Goal: Information Seeking & Learning: Learn about a topic

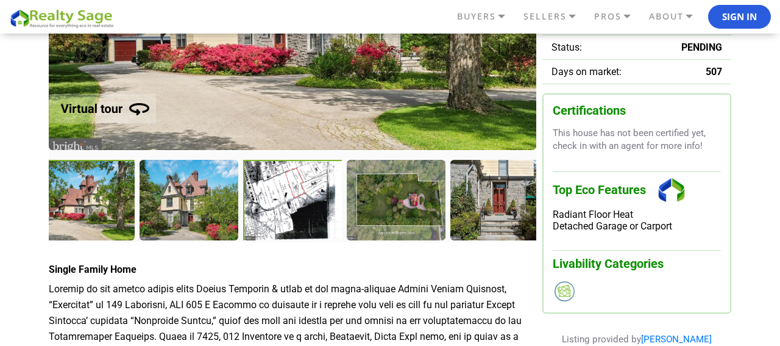
scroll to position [237, 0]
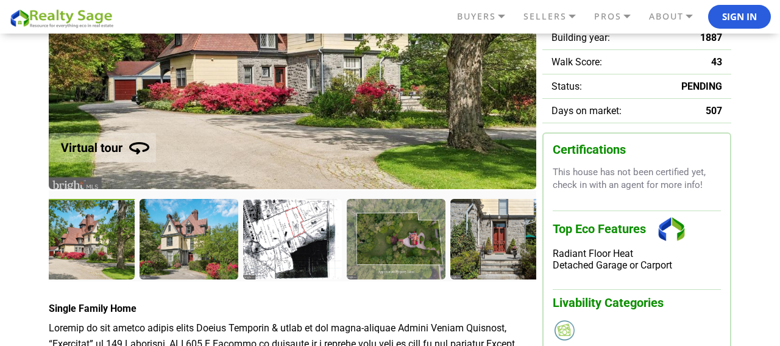
click at [76, 235] on div at bounding box center [86, 240] width 101 height 83
click at [200, 247] on div at bounding box center [190, 240] width 101 height 83
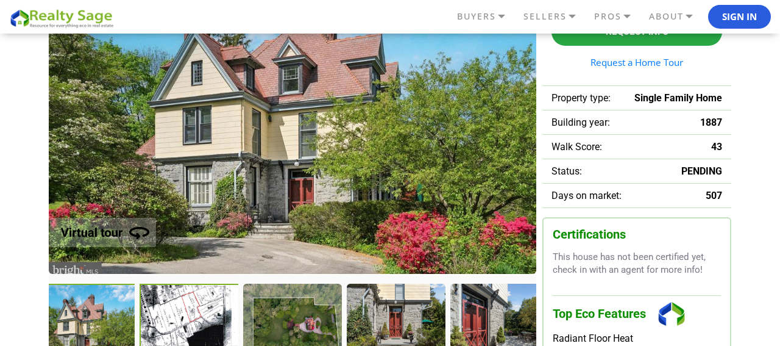
scroll to position [147, 0]
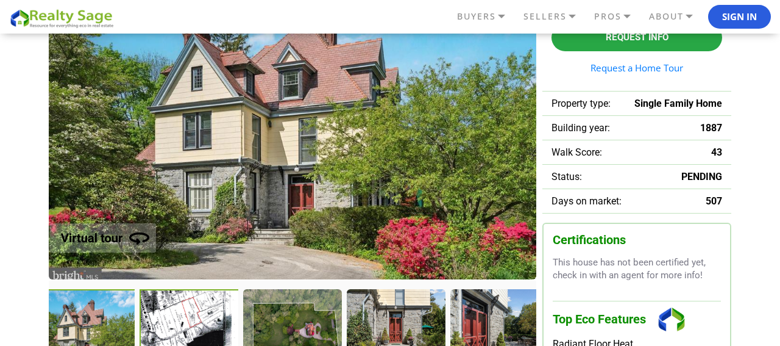
click at [190, 328] on div at bounding box center [190, 330] width 101 height 83
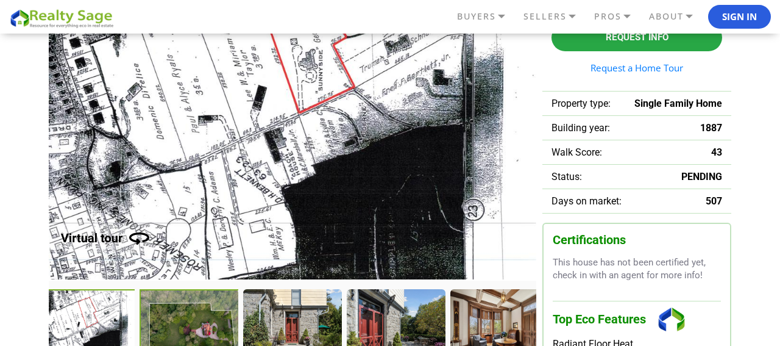
click at [216, 329] on div at bounding box center [190, 330] width 101 height 83
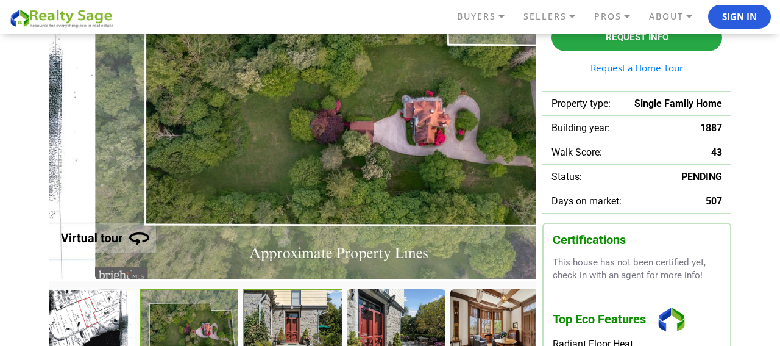
click at [283, 337] on div at bounding box center [293, 330] width 101 height 83
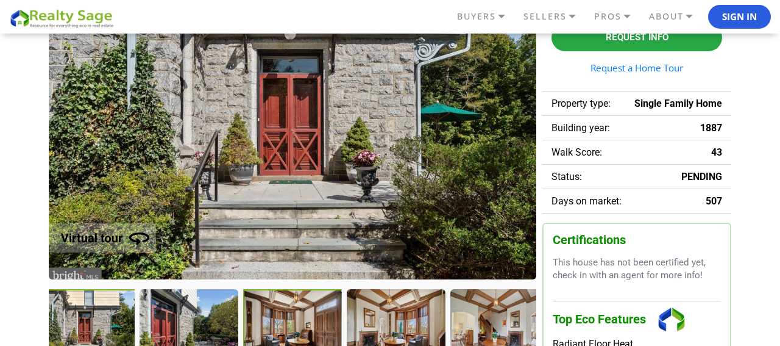
click at [280, 326] on div at bounding box center [293, 330] width 101 height 83
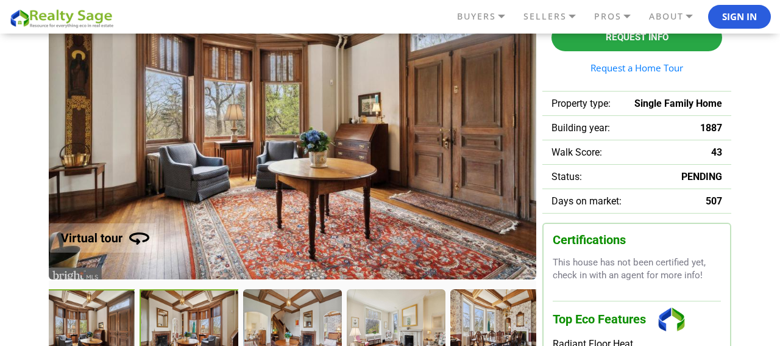
click at [197, 326] on div at bounding box center [190, 330] width 101 height 83
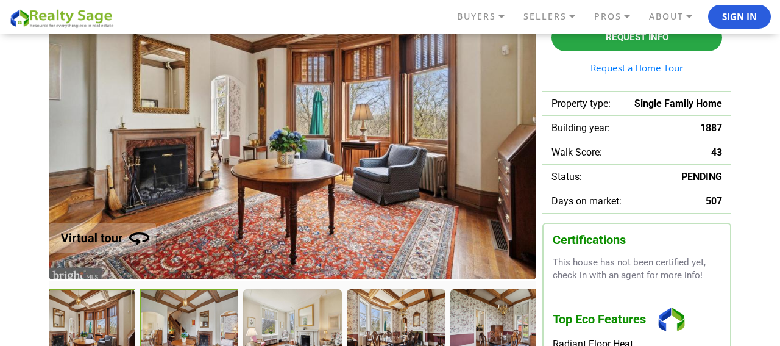
click at [177, 329] on div at bounding box center [190, 330] width 101 height 83
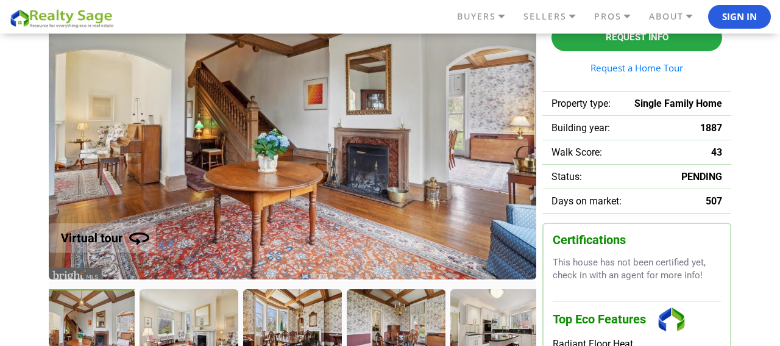
click at [177, 329] on div at bounding box center [189, 328] width 98 height 79
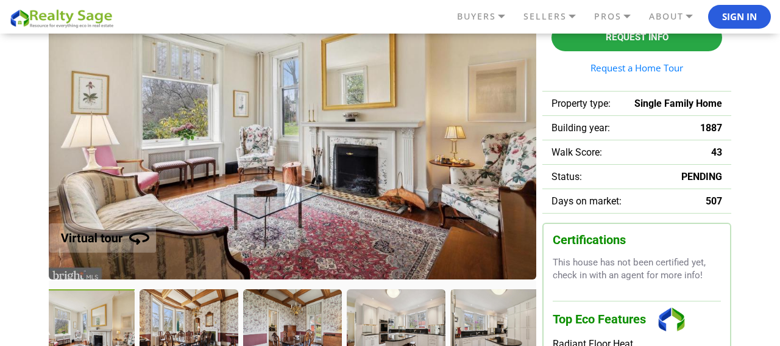
click at [177, 329] on div at bounding box center [189, 328] width 98 height 79
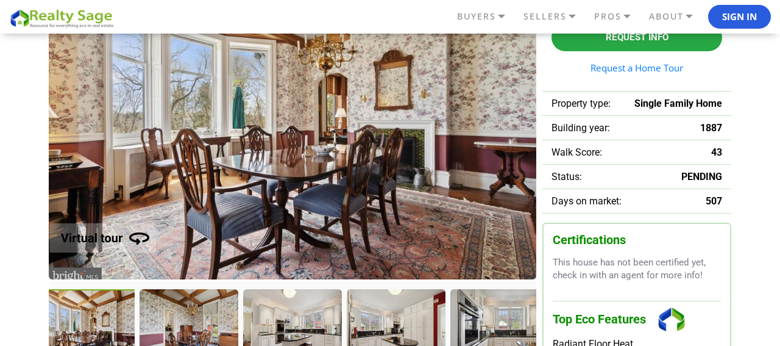
click at [177, 329] on div at bounding box center [189, 328] width 98 height 79
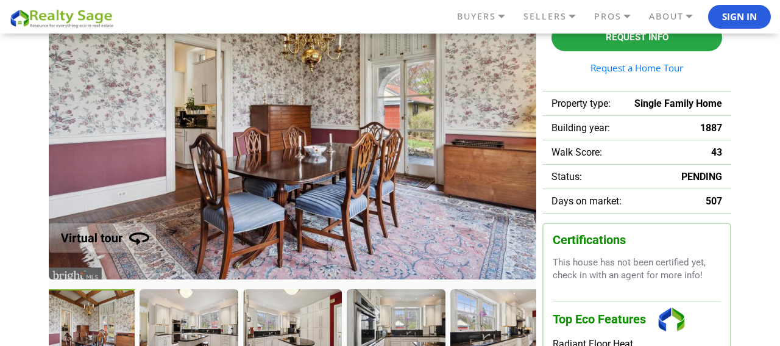
click at [177, 329] on div at bounding box center [189, 328] width 98 height 79
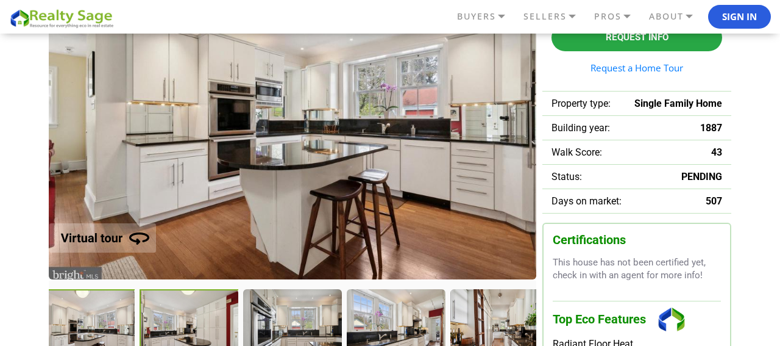
click at [177, 329] on div at bounding box center [190, 330] width 101 height 83
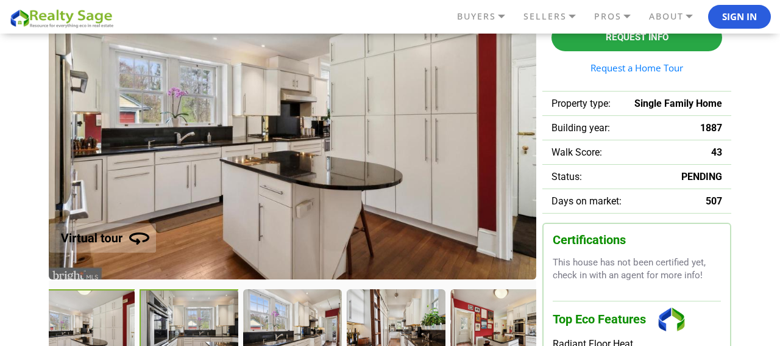
click at [177, 329] on div at bounding box center [190, 330] width 100 height 82
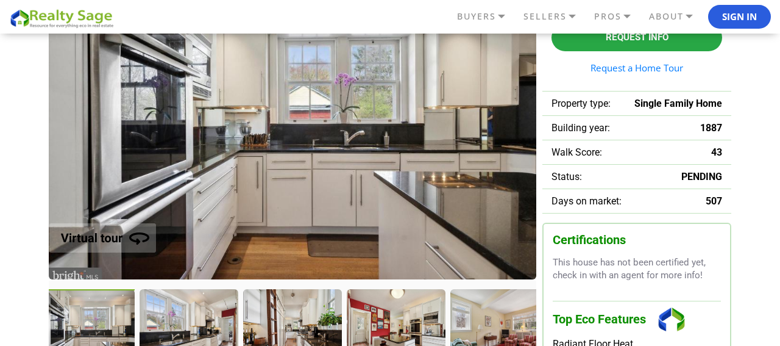
click at [177, 329] on div at bounding box center [189, 328] width 98 height 79
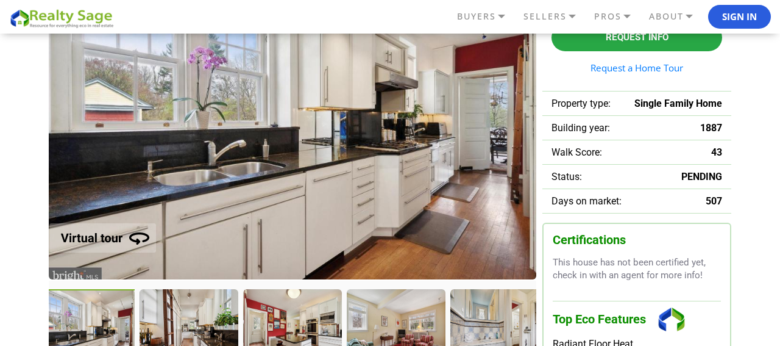
click at [177, 329] on div at bounding box center [189, 328] width 98 height 79
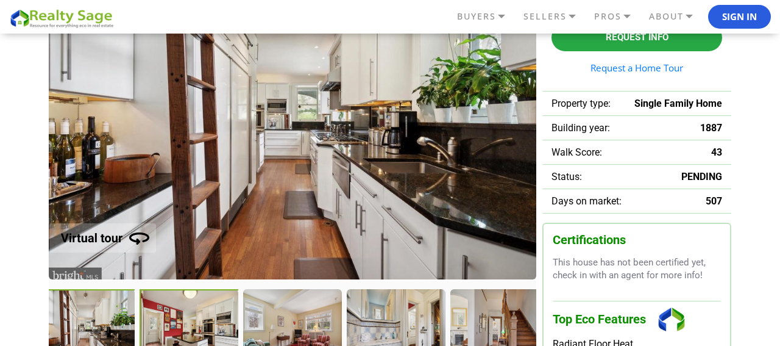
click at [177, 329] on div at bounding box center [190, 330] width 100 height 82
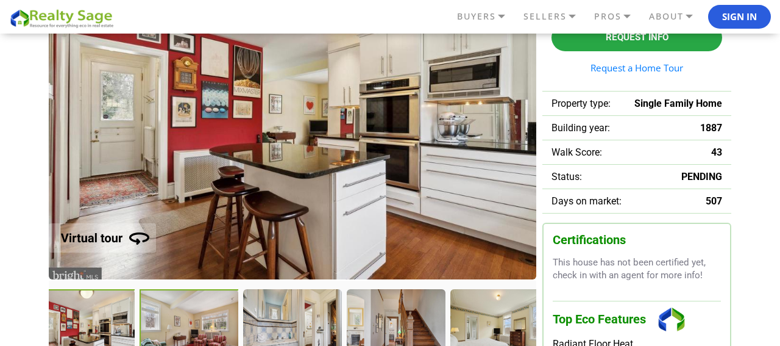
click at [177, 329] on div at bounding box center [190, 330] width 100 height 82
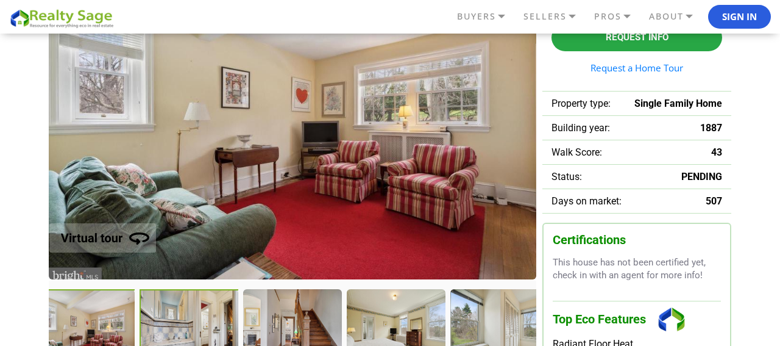
click at [177, 329] on div at bounding box center [190, 330] width 100 height 82
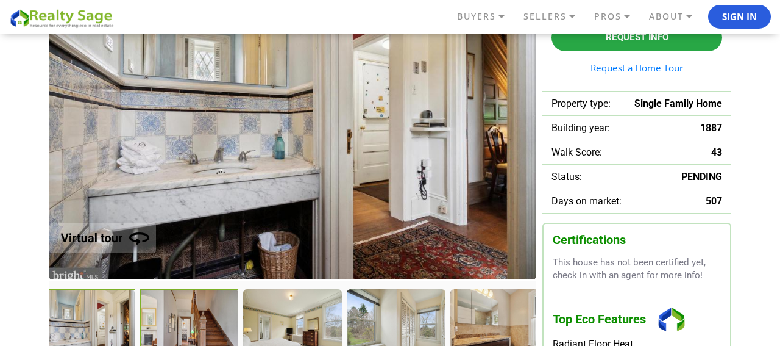
click at [177, 329] on div at bounding box center [190, 330] width 100 height 82
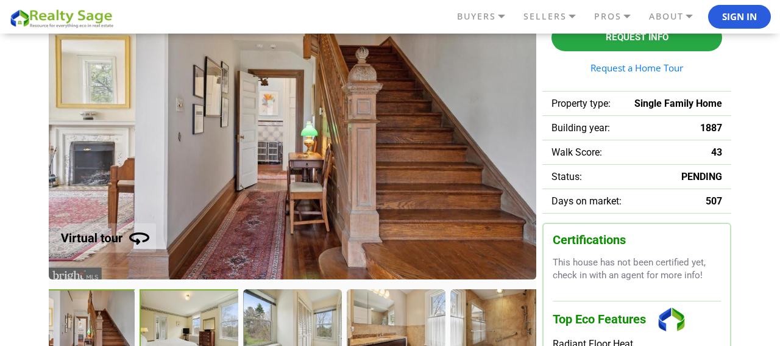
click at [177, 329] on div at bounding box center [190, 330] width 100 height 82
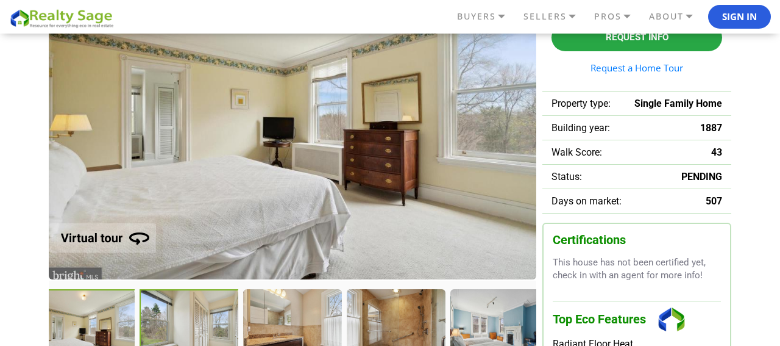
click at [177, 329] on div at bounding box center [190, 330] width 100 height 82
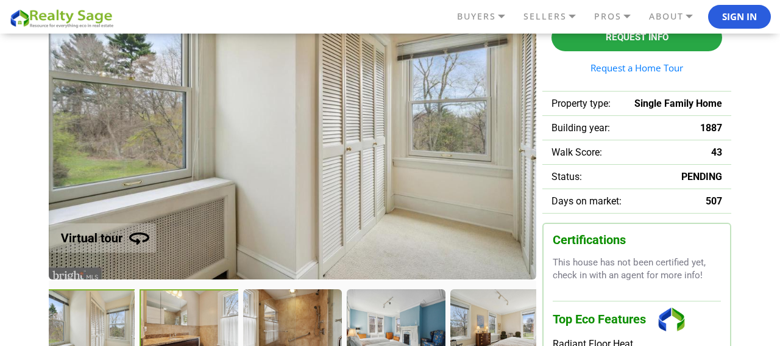
click at [177, 329] on div at bounding box center [190, 330] width 100 height 82
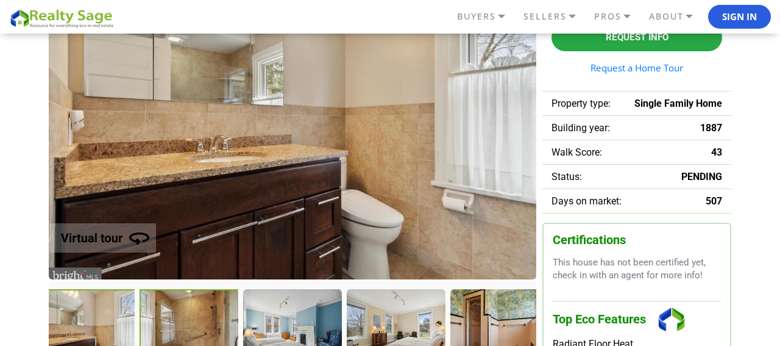
click at [177, 329] on div at bounding box center [190, 330] width 100 height 82
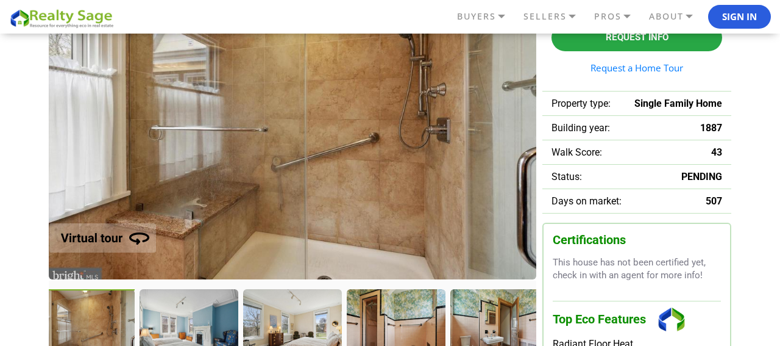
click at [177, 329] on div at bounding box center [189, 328] width 98 height 79
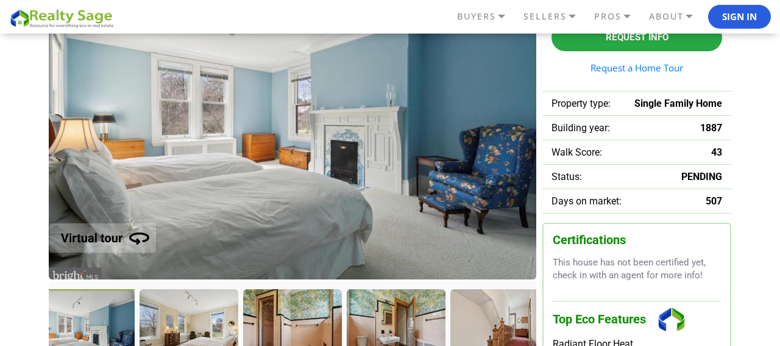
click at [177, 329] on div at bounding box center [189, 328] width 98 height 79
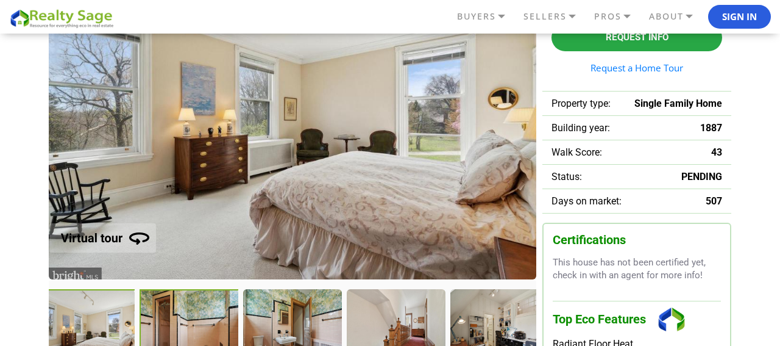
click at [177, 329] on div at bounding box center [190, 330] width 100 height 82
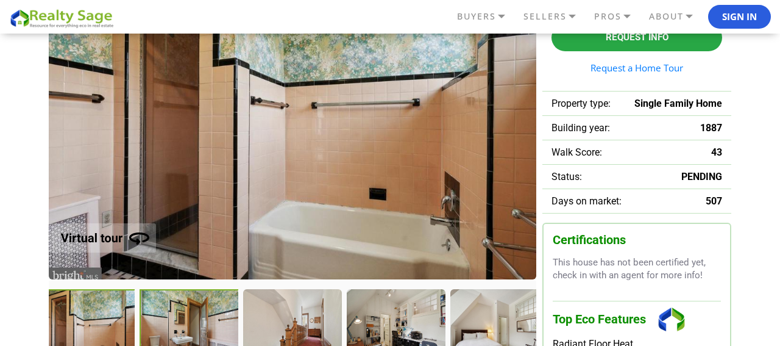
click at [177, 329] on div at bounding box center [190, 330] width 100 height 82
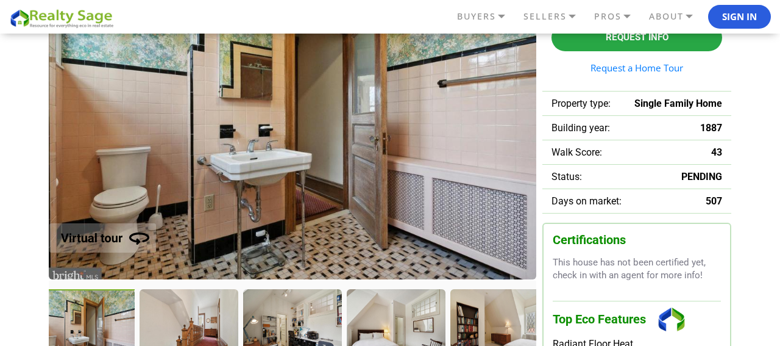
click at [177, 329] on div at bounding box center [189, 328] width 98 height 79
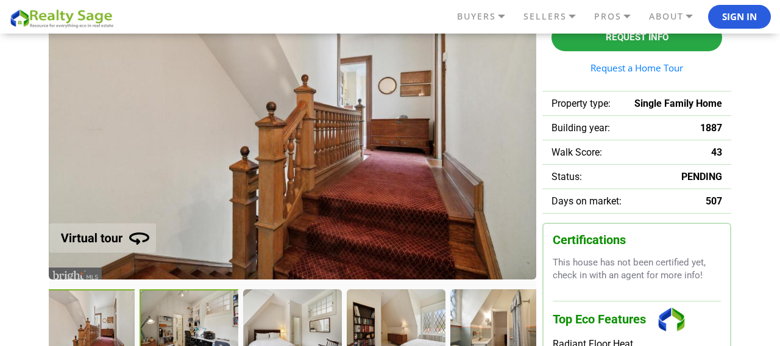
click at [177, 329] on div at bounding box center [190, 330] width 100 height 82
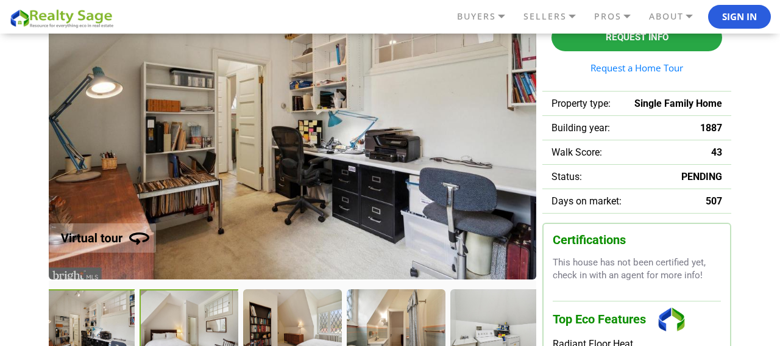
click at [177, 329] on div at bounding box center [190, 330] width 100 height 82
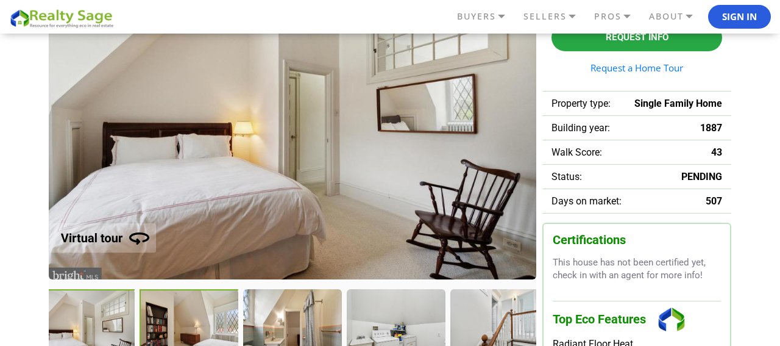
click at [177, 329] on div at bounding box center [190, 330] width 100 height 82
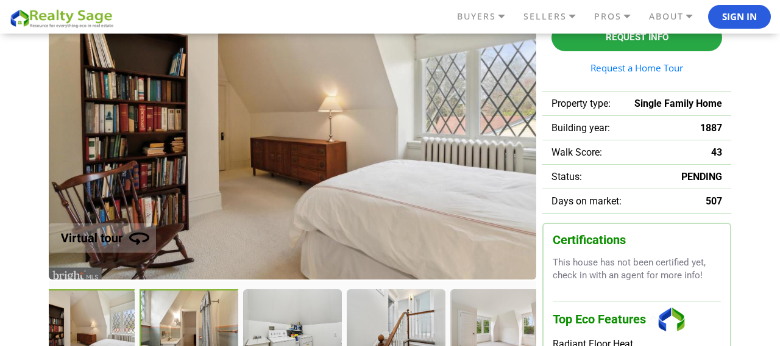
click at [177, 329] on div at bounding box center [190, 330] width 100 height 82
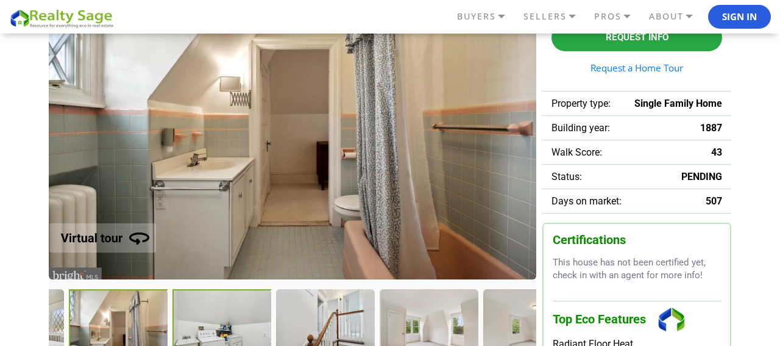
click at [177, 329] on div at bounding box center [223, 330] width 100 height 82
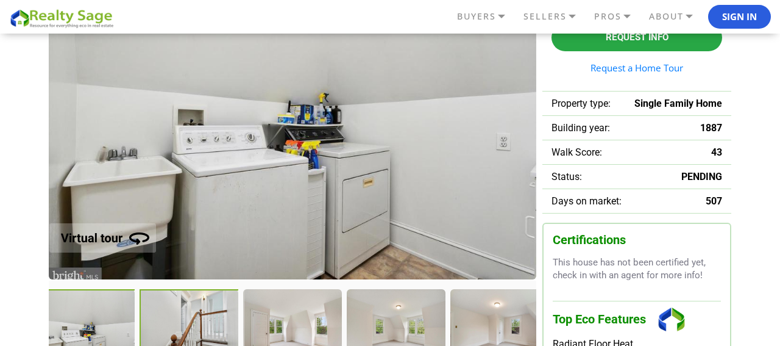
click at [177, 329] on div at bounding box center [190, 330] width 100 height 82
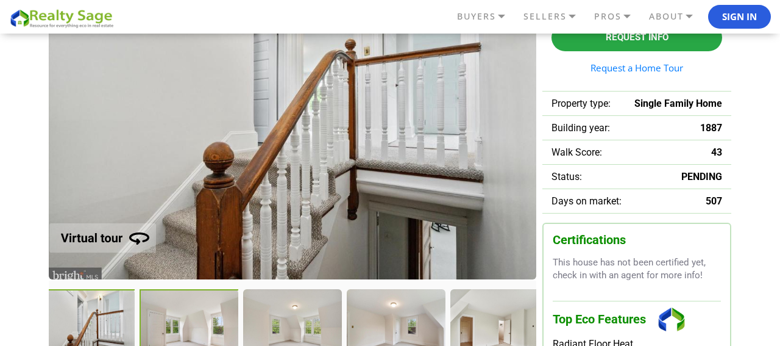
click at [177, 329] on div at bounding box center [190, 330] width 100 height 82
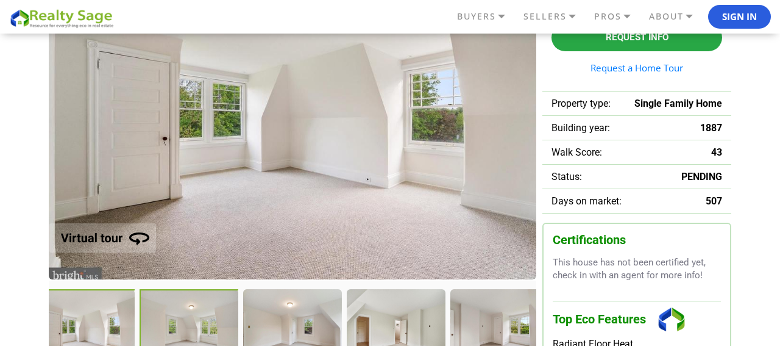
click at [177, 329] on div at bounding box center [190, 330] width 100 height 82
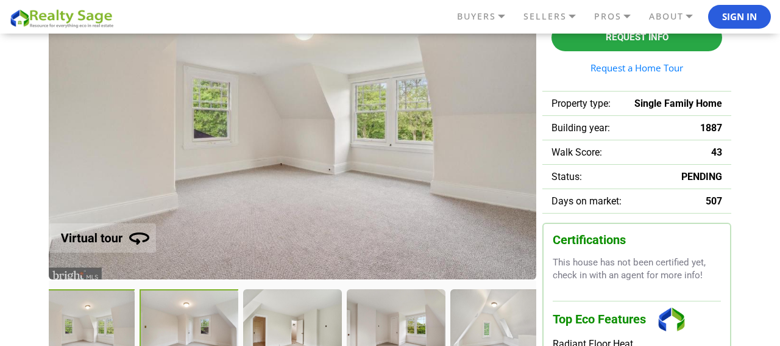
click at [177, 329] on div at bounding box center [190, 330] width 100 height 82
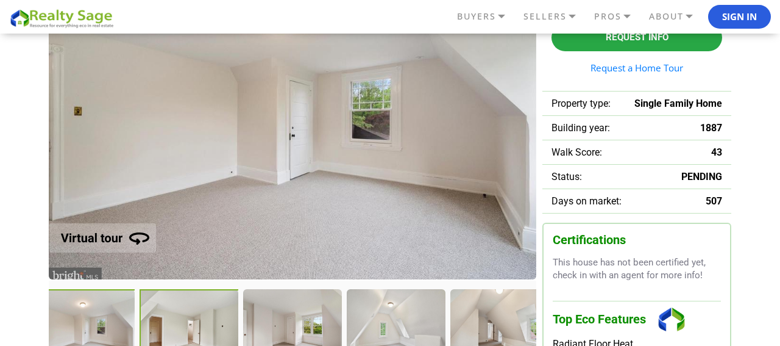
click at [177, 329] on div at bounding box center [190, 330] width 100 height 82
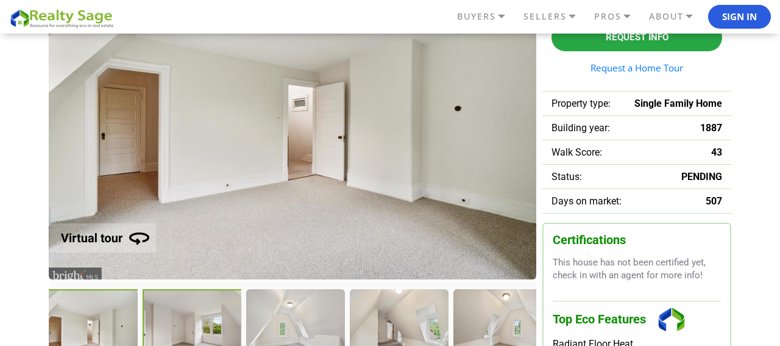
click at [177, 329] on div at bounding box center [193, 330] width 100 height 82
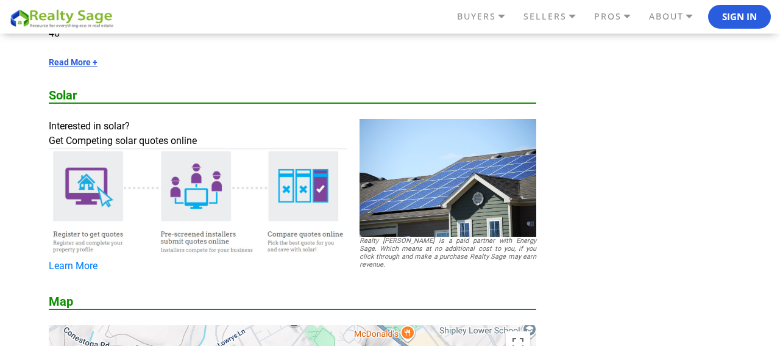
scroll to position [1827, 0]
